Goal: Task Accomplishment & Management: Complete application form

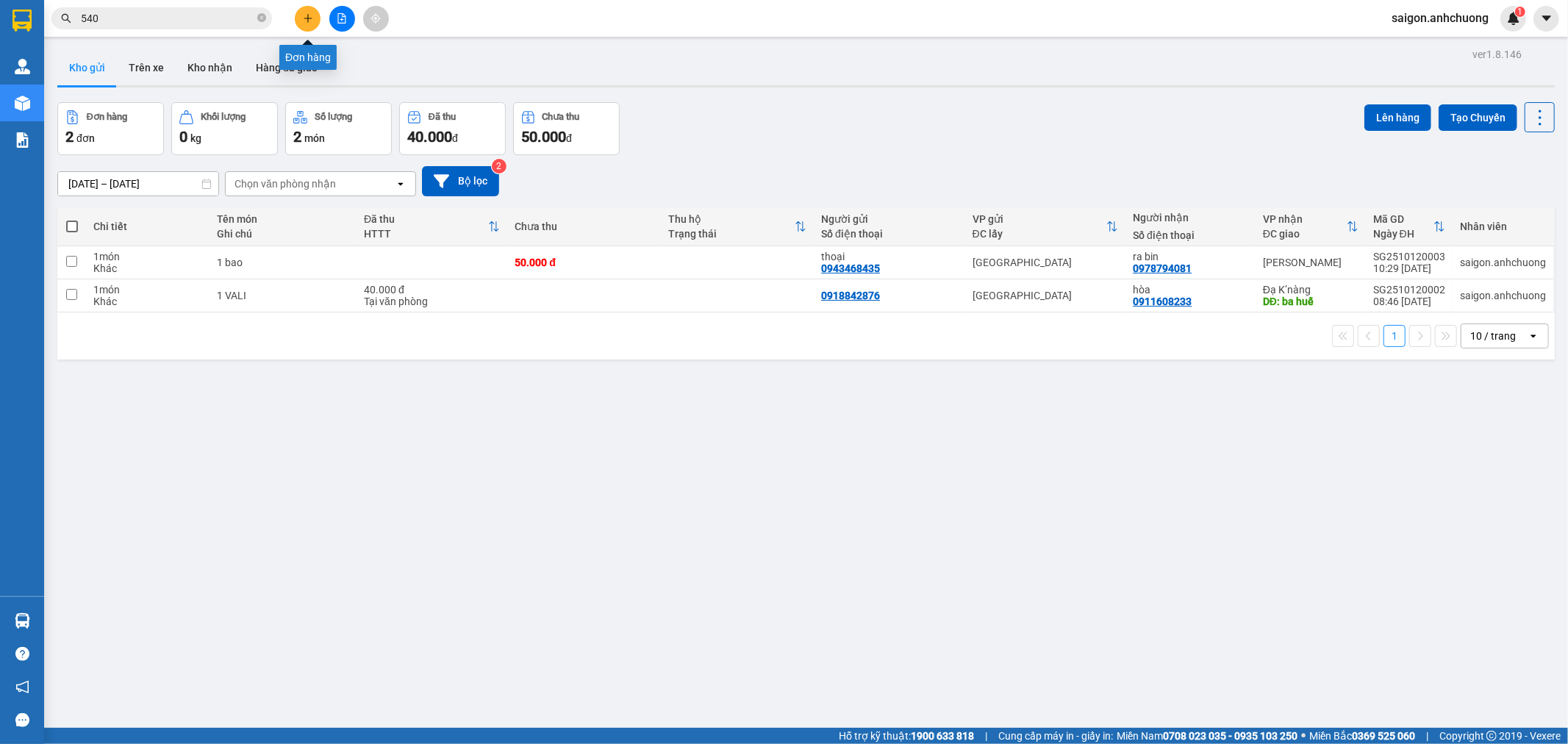
click at [300, 15] on button at bounding box center [308, 19] width 26 height 26
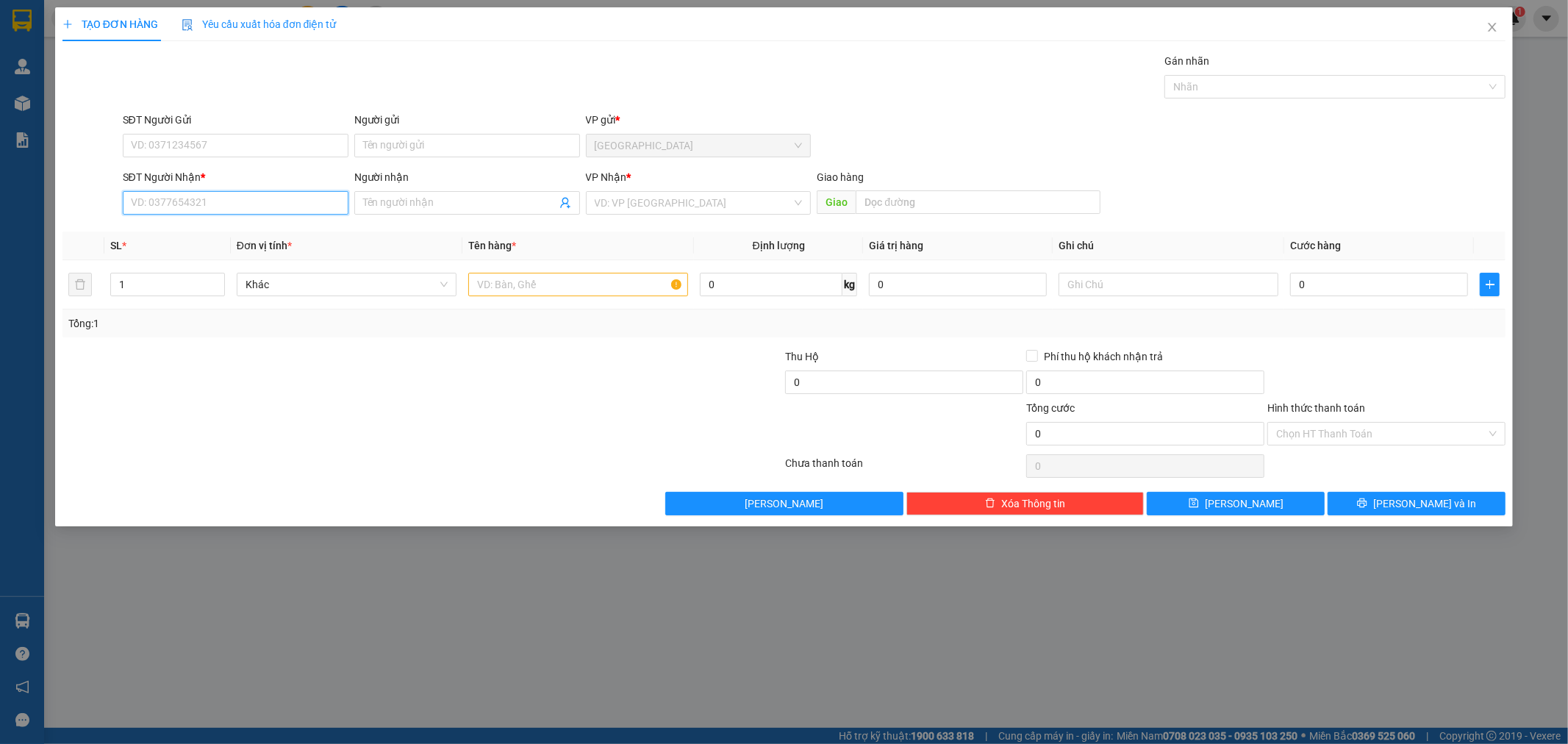
click at [244, 204] on input "SĐT Người Nhận *" at bounding box center [235, 202] width 225 height 24
click at [179, 235] on div "0372767187 - dĩm" at bounding box center [235, 232] width 208 height 16
type input "0372767187"
type input "dĩm"
type input "0372767187"
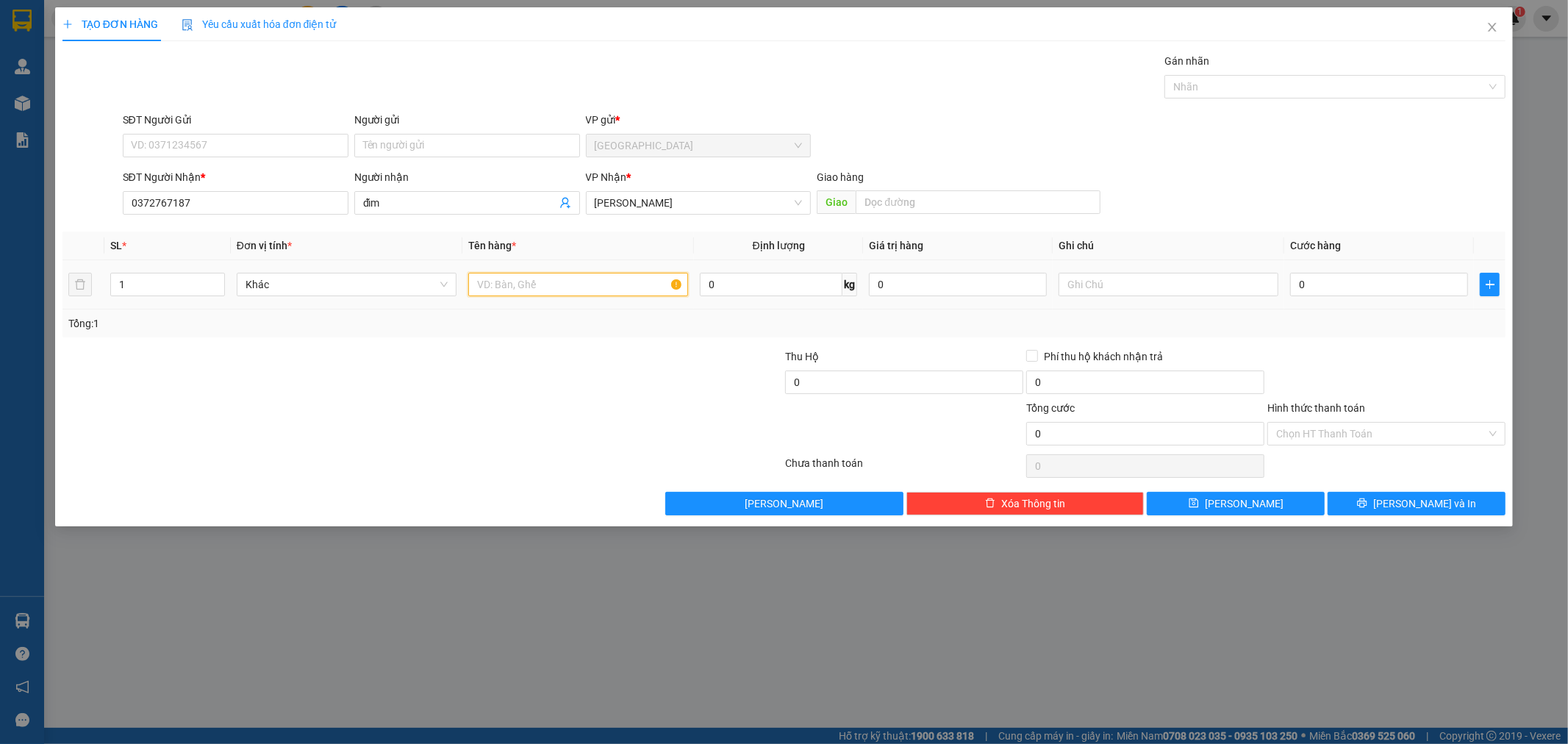
click at [558, 286] on input "text" at bounding box center [578, 284] width 220 height 24
type input "1 CỤC ĐEN"
click at [1355, 283] on input "0" at bounding box center [1379, 284] width 178 height 24
type input "4"
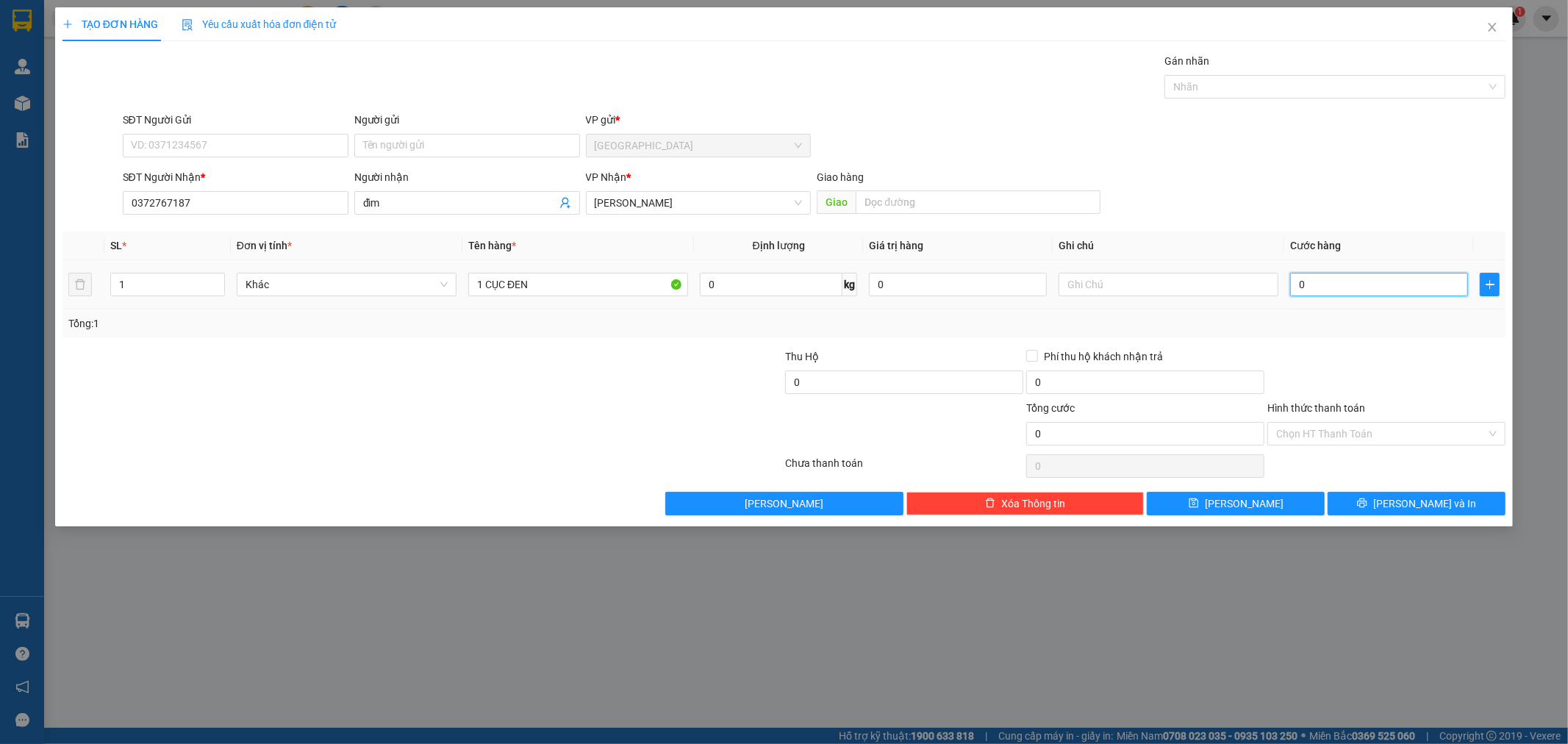
type input "4"
type input "40"
type input "40.000"
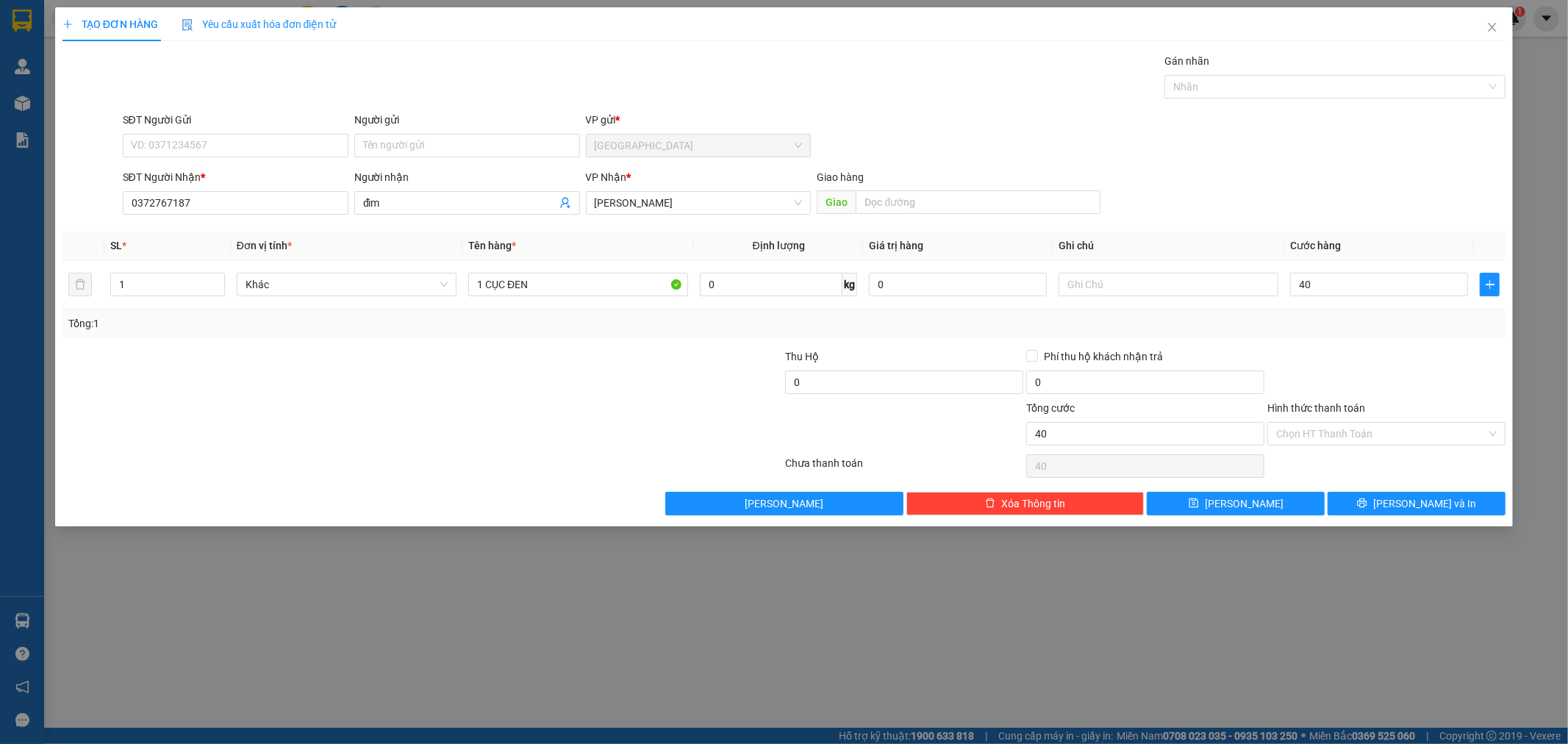
type input "40.000"
click at [1391, 489] on div "Transit Pickup Surcharge Ids Transit Deliver Surcharge Ids Transit Deliver Surc…" at bounding box center [784, 283] width 1444 height 462
click at [1386, 498] on button "[PERSON_NAME] và In" at bounding box center [1416, 503] width 178 height 24
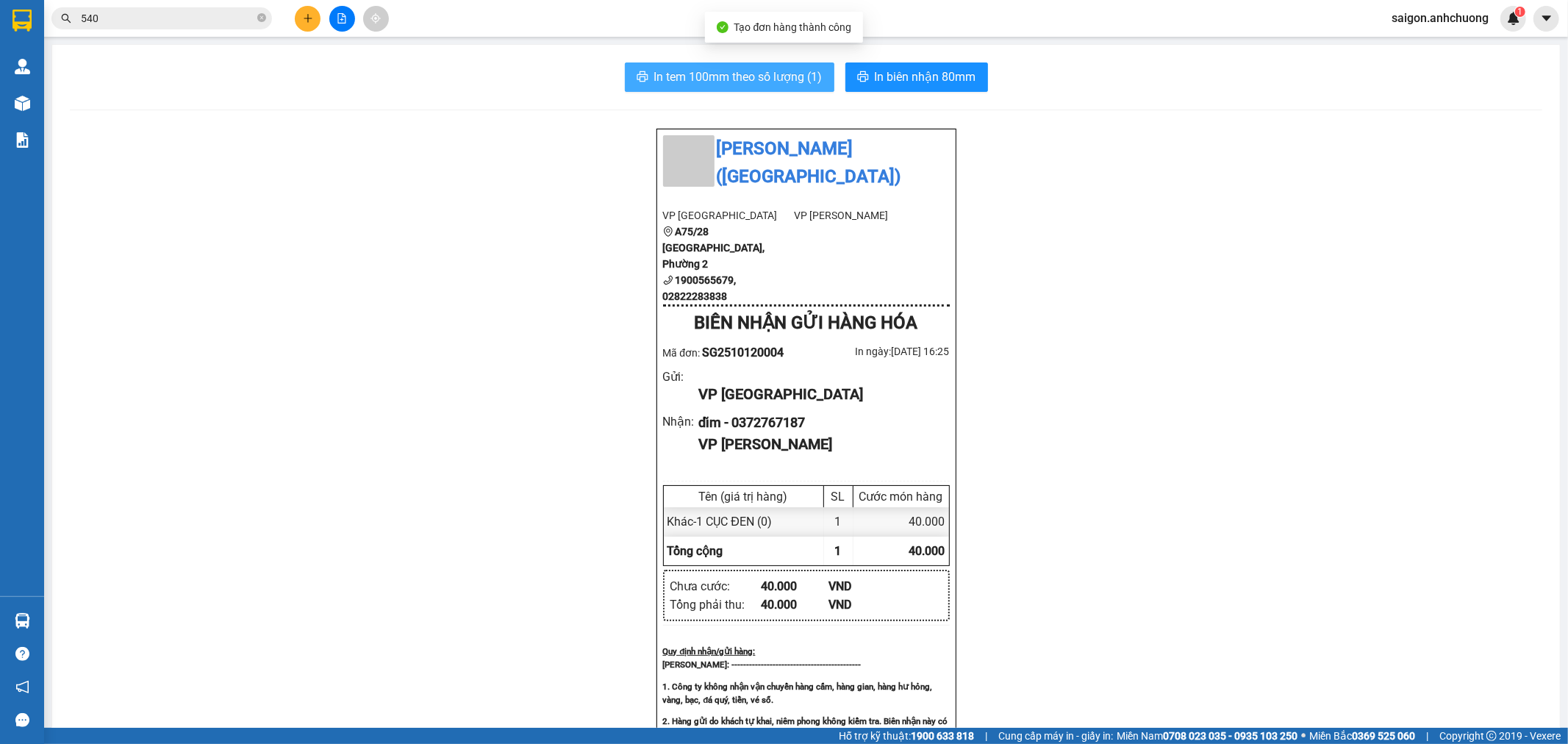
drag, startPoint x: 791, startPoint y: 57, endPoint x: 791, endPoint y: 72, distance: 15.0
click at [791, 63] on div "In tem 100mm theo số lượng (1) In biên nhận 80mm Anh Chương ([GEOGRAPHIC_DATA])…" at bounding box center [806, 651] width 1508 height 1212
click at [791, 72] on span "In tem 100mm theo số lượng (1)" at bounding box center [739, 77] width 168 height 18
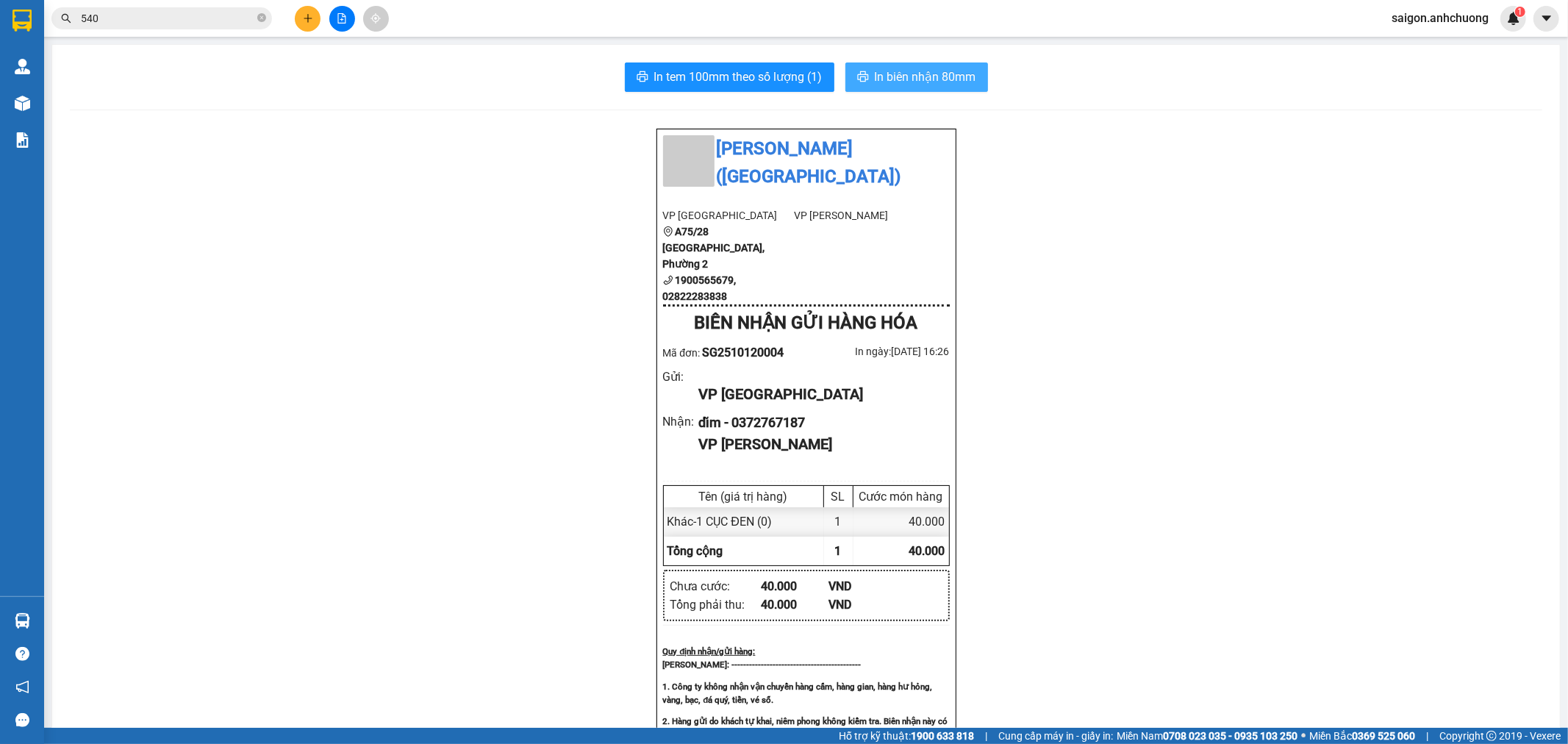
click at [972, 70] on button "In biên nhận 80mm" at bounding box center [917, 77] width 143 height 29
